Goal: Task Accomplishment & Management: Manage account settings

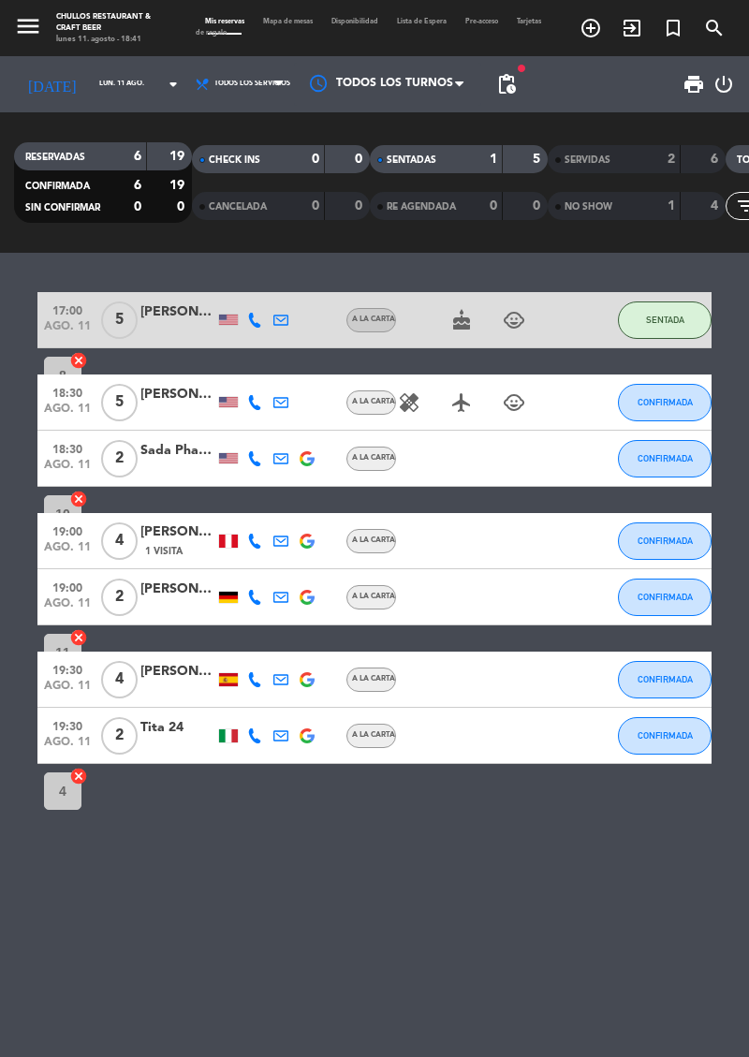
click at [495, 94] on span "pending_actions" at bounding box center [506, 84] width 22 height 22
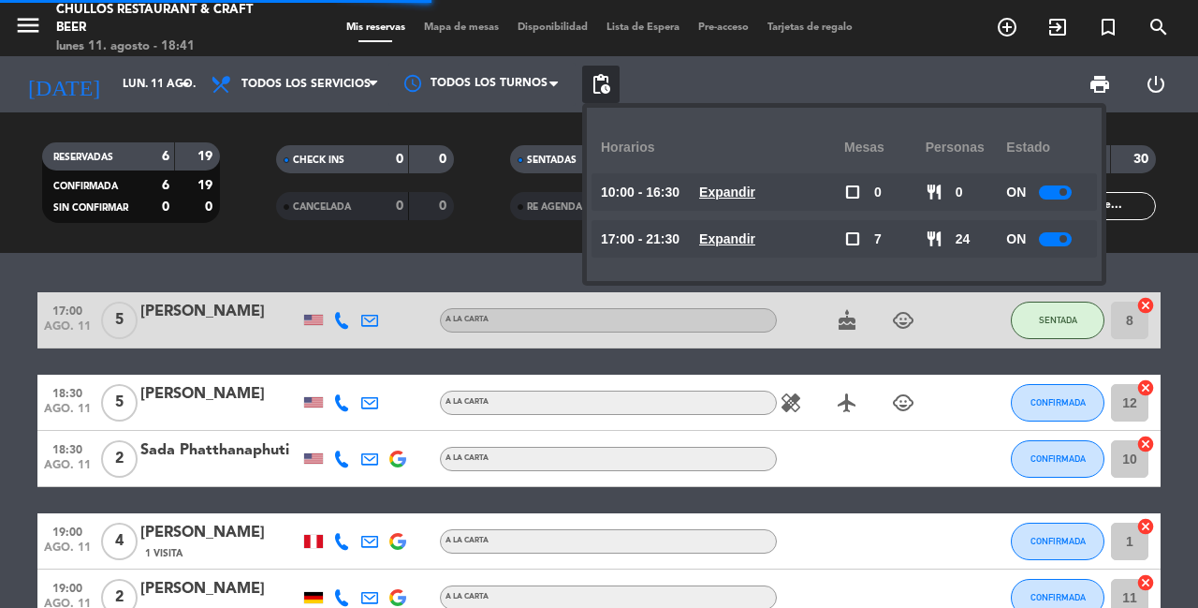
click at [748, 245] on u "Expandir" at bounding box center [727, 238] width 56 height 15
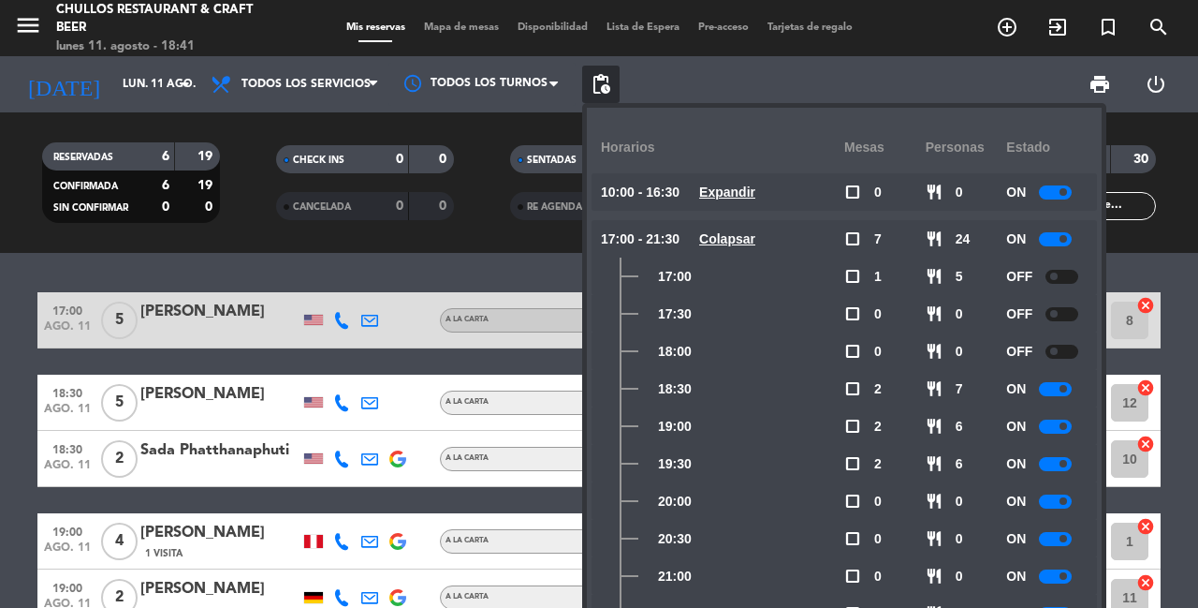
click at [748, 239] on div at bounding box center [1055, 239] width 33 height 14
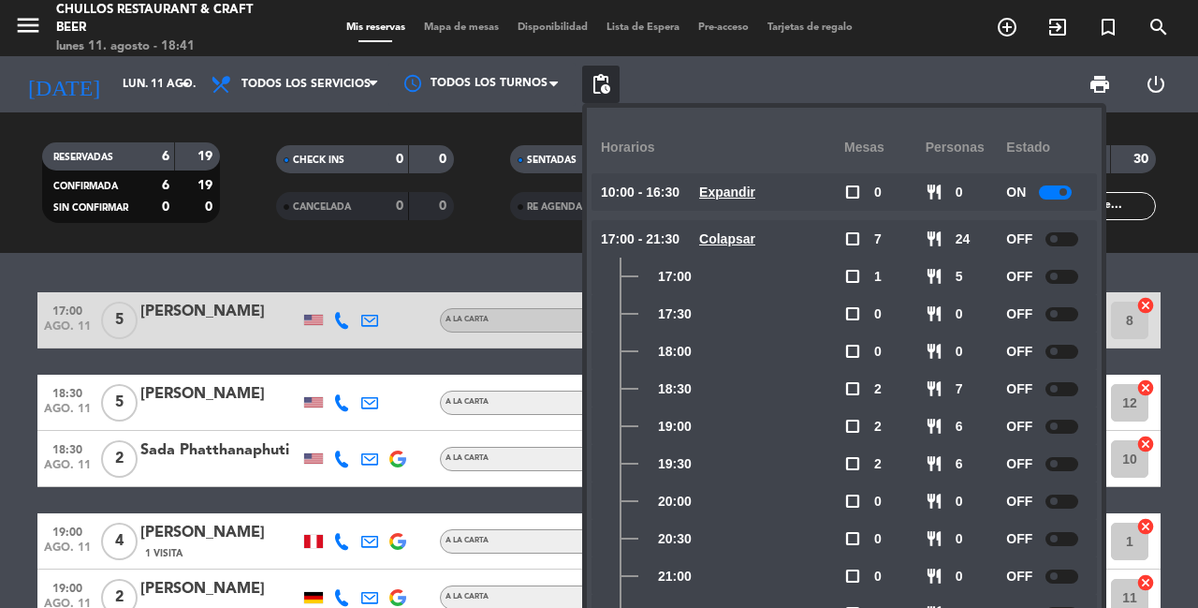
click at [740, 236] on u "Colapsar" at bounding box center [727, 238] width 56 height 15
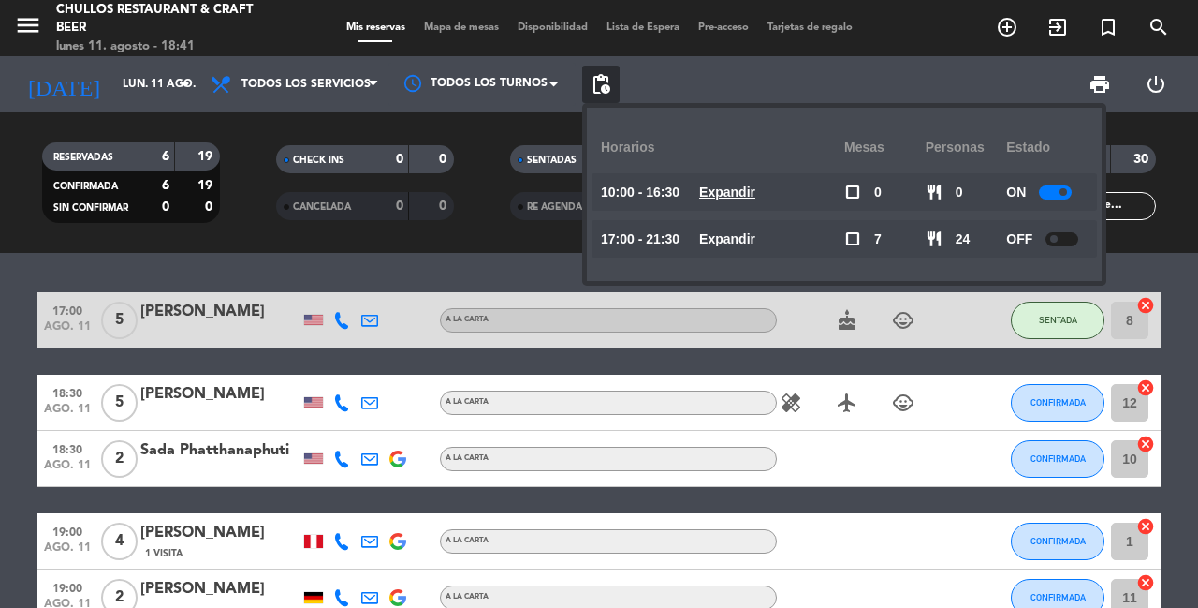
click at [748, 238] on span at bounding box center [1053, 238] width 7 height 7
click at [744, 231] on u "Expandir" at bounding box center [727, 238] width 56 height 15
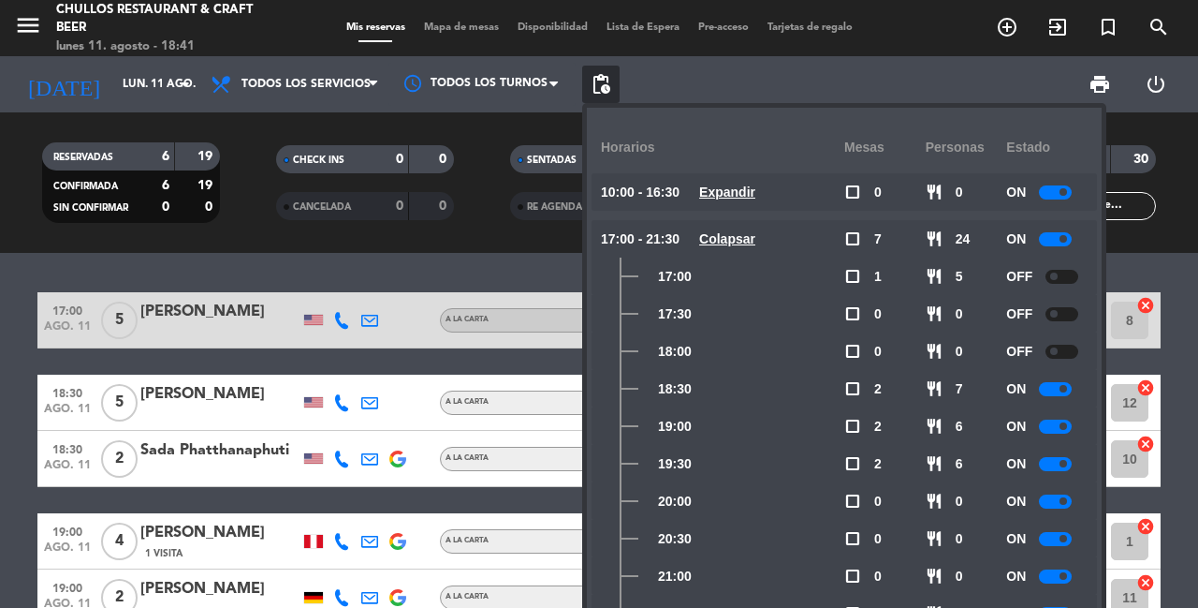
click at [748, 388] on div at bounding box center [1055, 389] width 33 height 14
click at [748, 419] on div at bounding box center [1055, 426] width 33 height 14
click at [748, 464] on div at bounding box center [1055, 464] width 33 height 14
click at [748, 506] on div at bounding box center [1055, 501] width 33 height 14
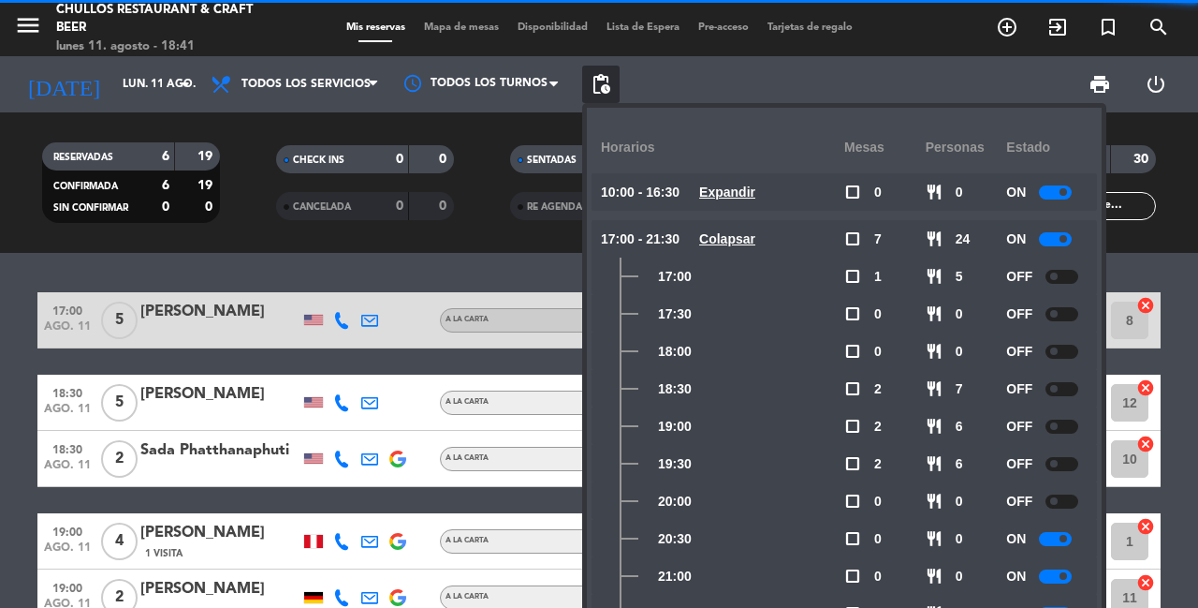
click at [748, 537] on span at bounding box center [1063, 538] width 7 height 7
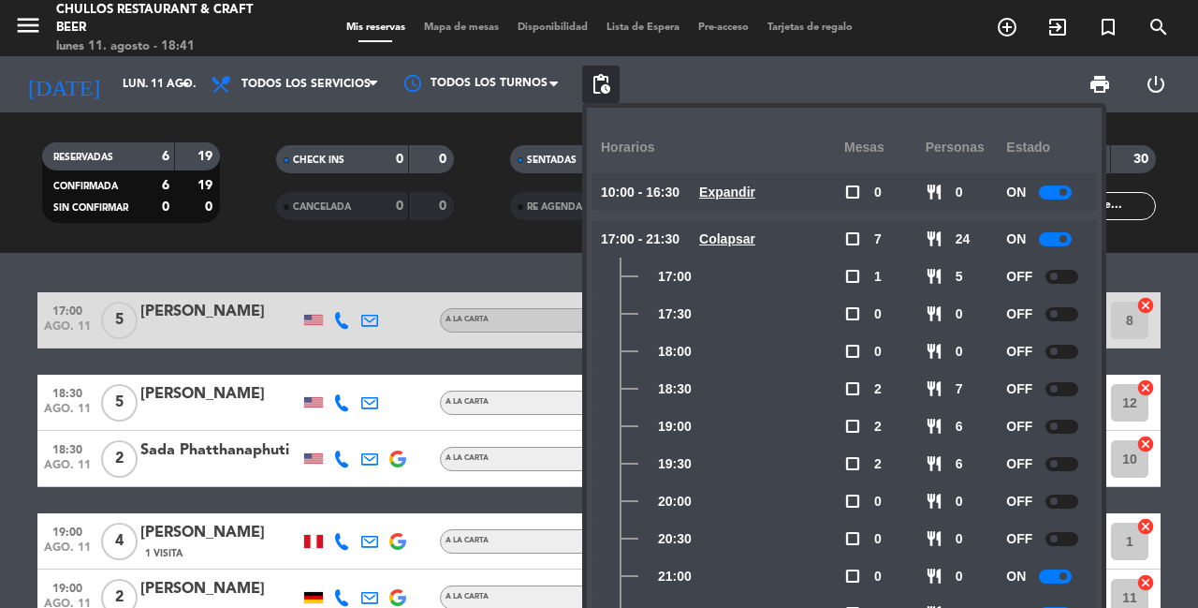
click at [405, 506] on div "17:00 ago. 11 5 [PERSON_NAME] A [PERSON_NAME] cake child_care SENTADA 8 cancel …" at bounding box center [598, 528] width 1123 height 472
